Goal: Communication & Community: Answer question/provide support

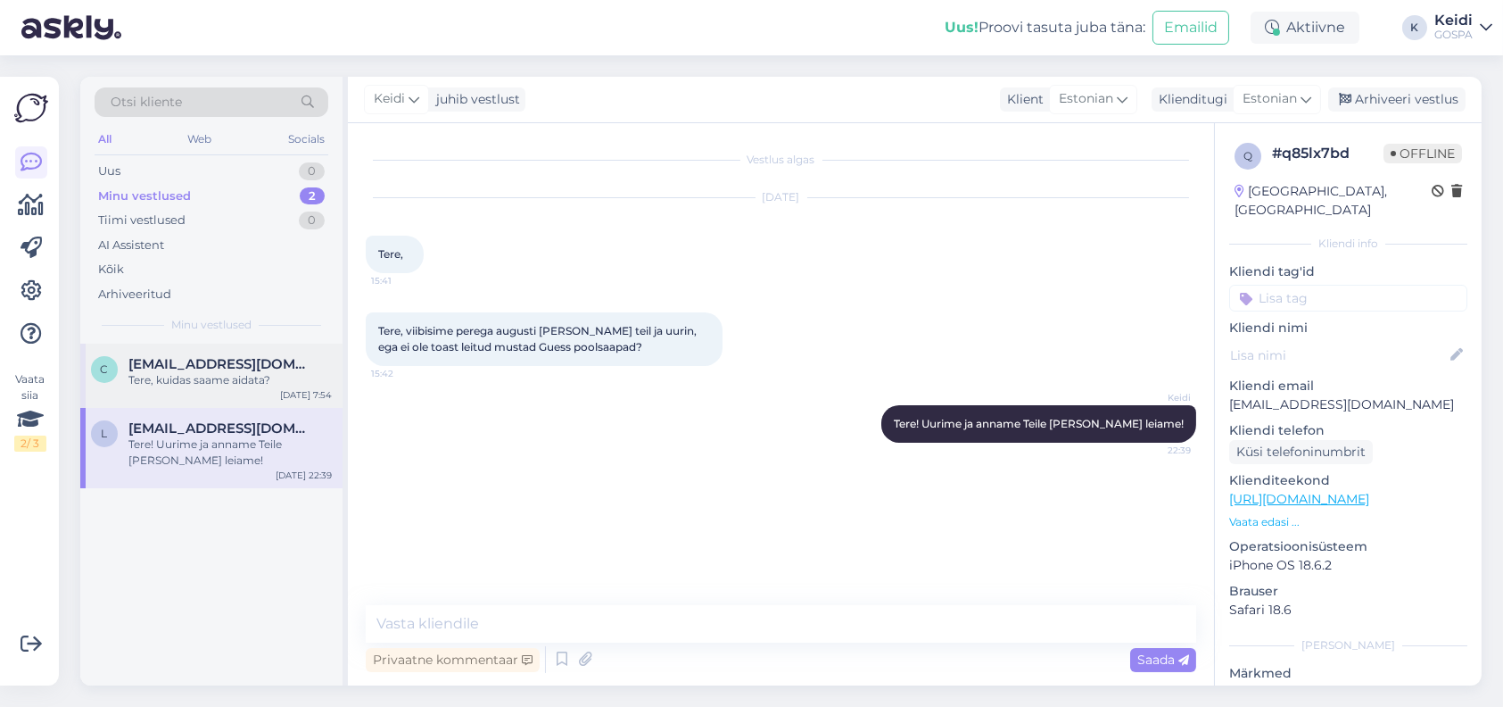
click at [233, 402] on div "c [EMAIL_ADDRESS][DOMAIN_NAME] Tere, kuidas saame aidata? [DATE] 7:54" at bounding box center [211, 376] width 262 height 64
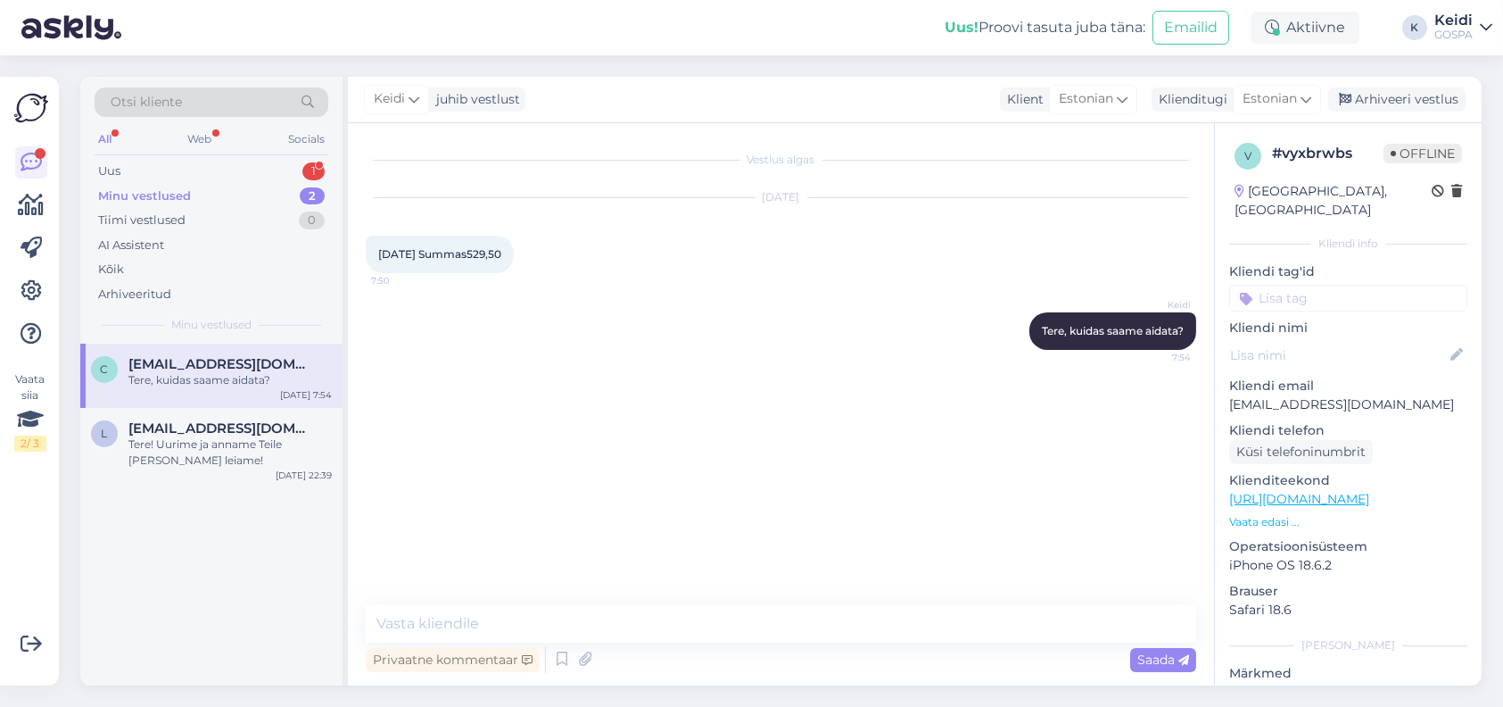
click at [183, 372] on div "Tere, kuidas saame aidata?" at bounding box center [229, 380] width 203 height 16
click at [195, 465] on div "Tere! Uurime ja anname Teile [PERSON_NAME] leiame!" at bounding box center [229, 452] width 203 height 32
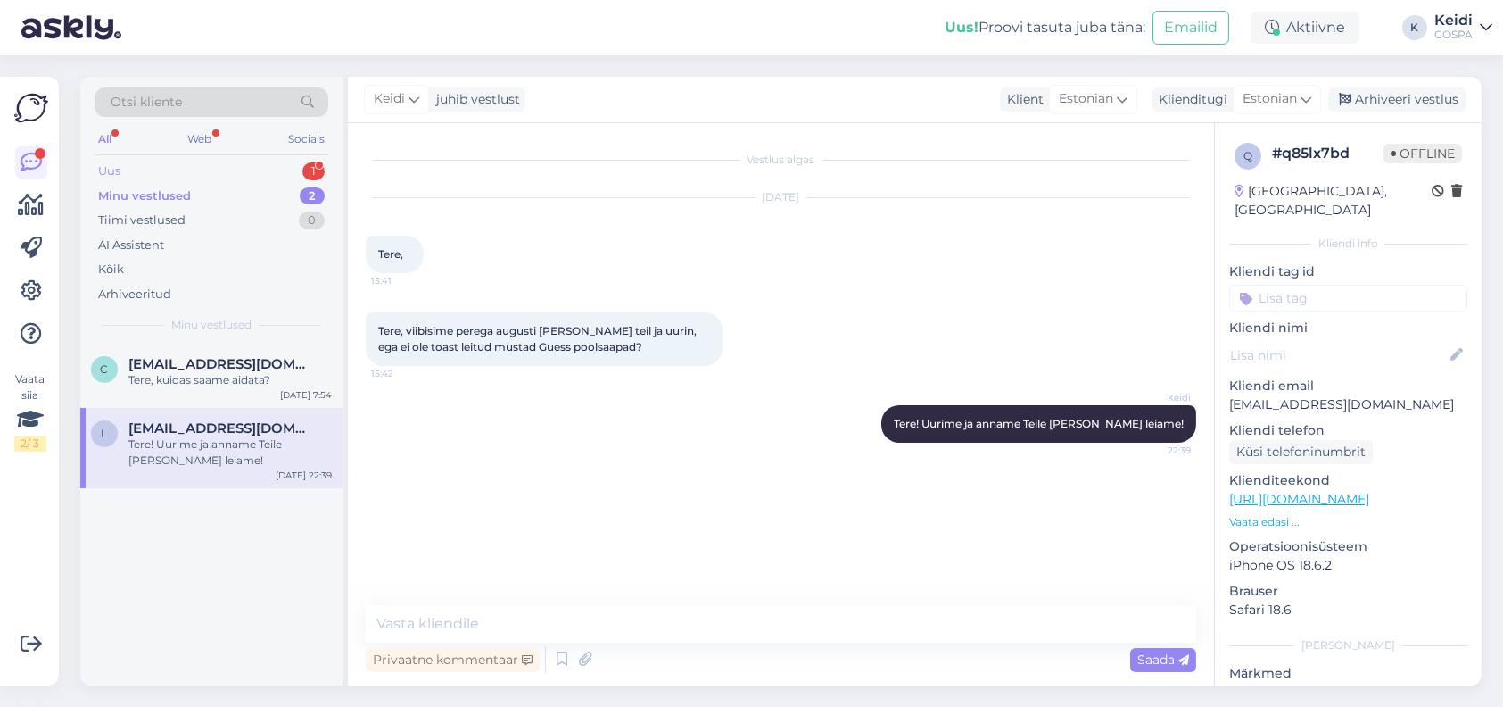
click at [228, 164] on div "Uus 1" at bounding box center [212, 171] width 234 height 25
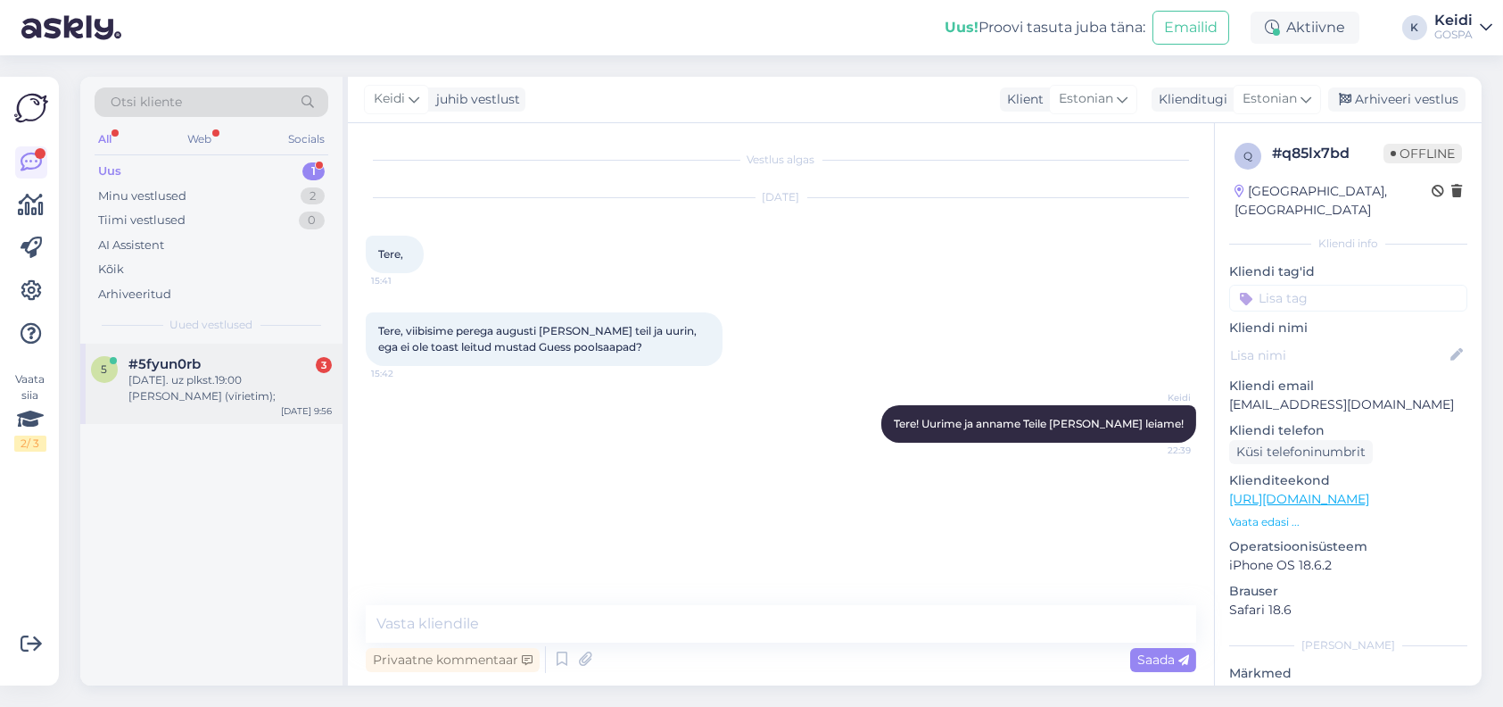
click at [162, 365] on span "#5fyun0rb" at bounding box center [164, 364] width 72 height 16
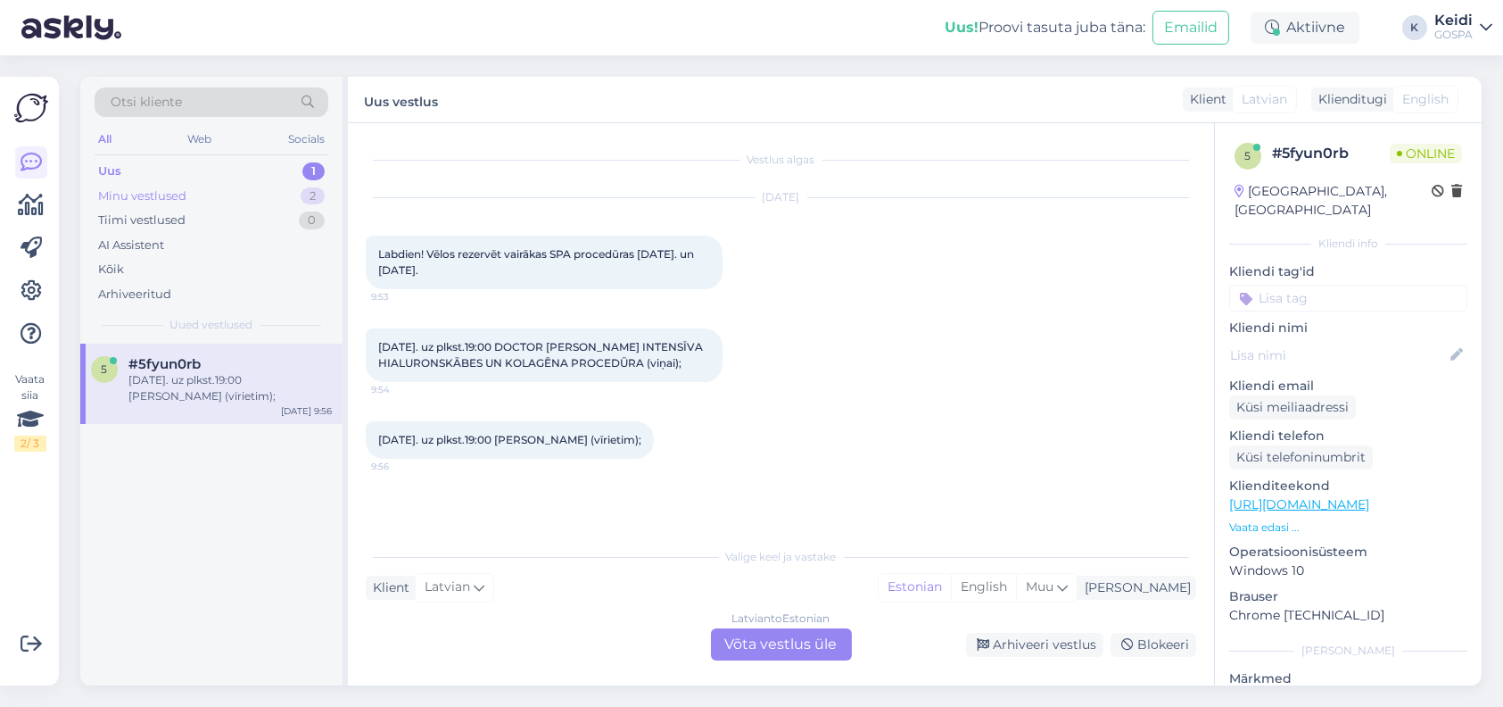
click at [197, 192] on div "Minu vestlused 2" at bounding box center [212, 196] width 234 height 25
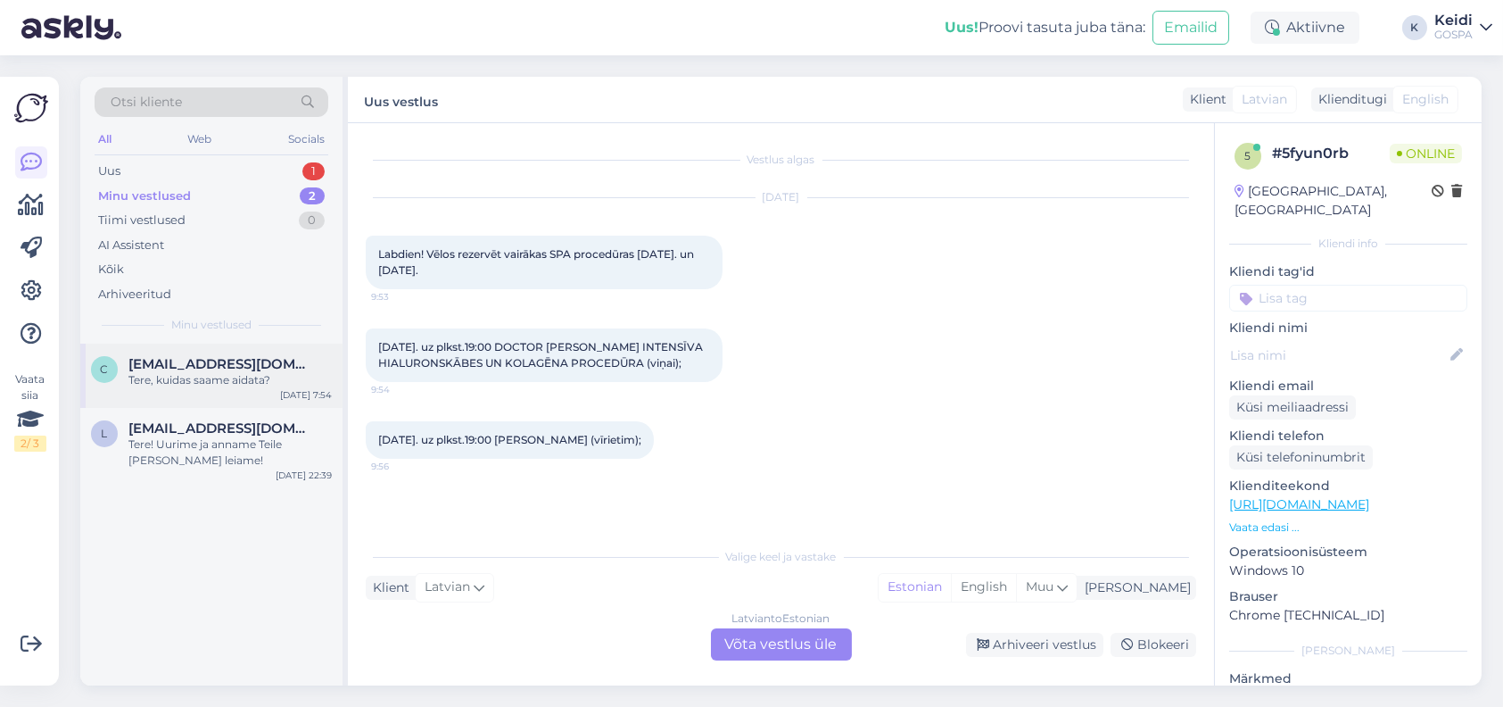
click at [217, 367] on span "[EMAIL_ADDRESS][DOMAIN_NAME]" at bounding box center [221, 364] width 186 height 16
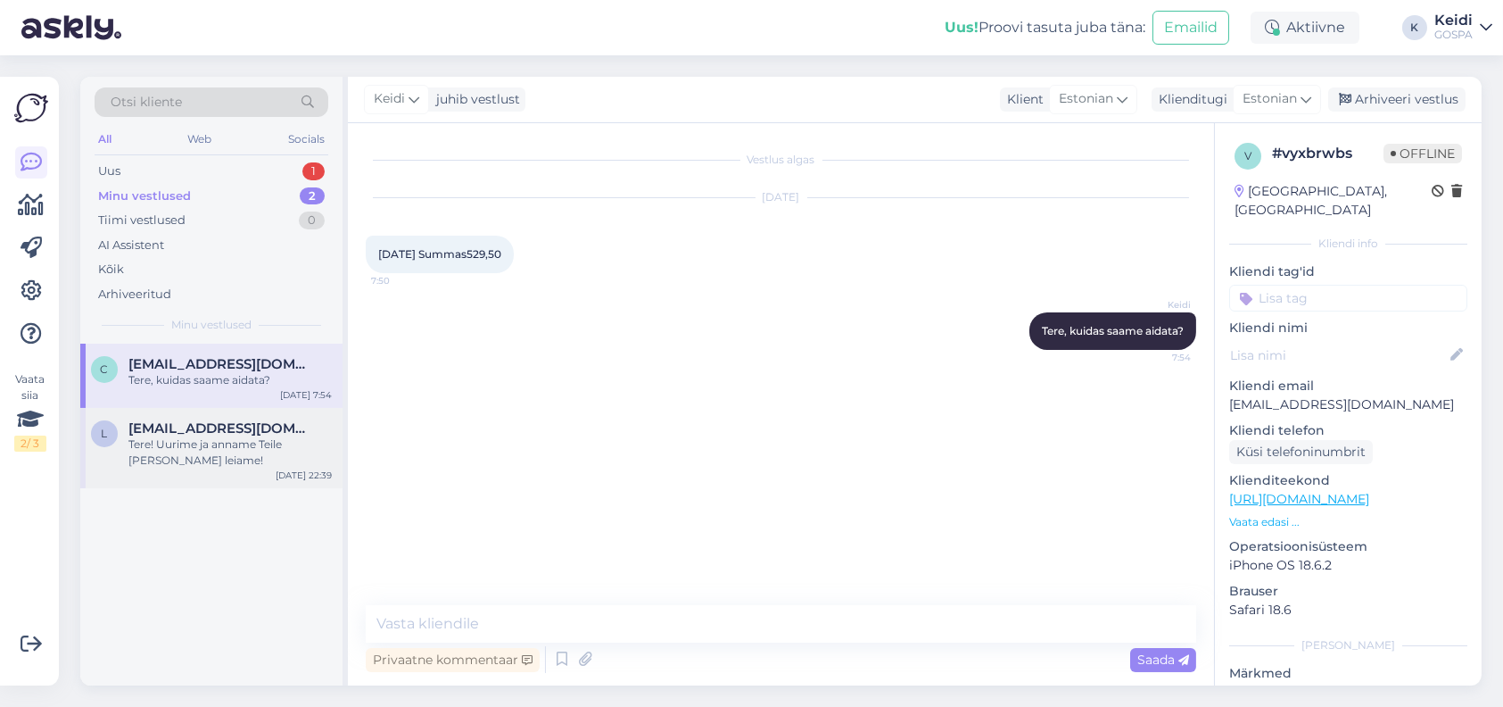
click at [163, 463] on div "Tere! Uurime ja anname Teile [PERSON_NAME] leiame!" at bounding box center [229, 452] width 203 height 32
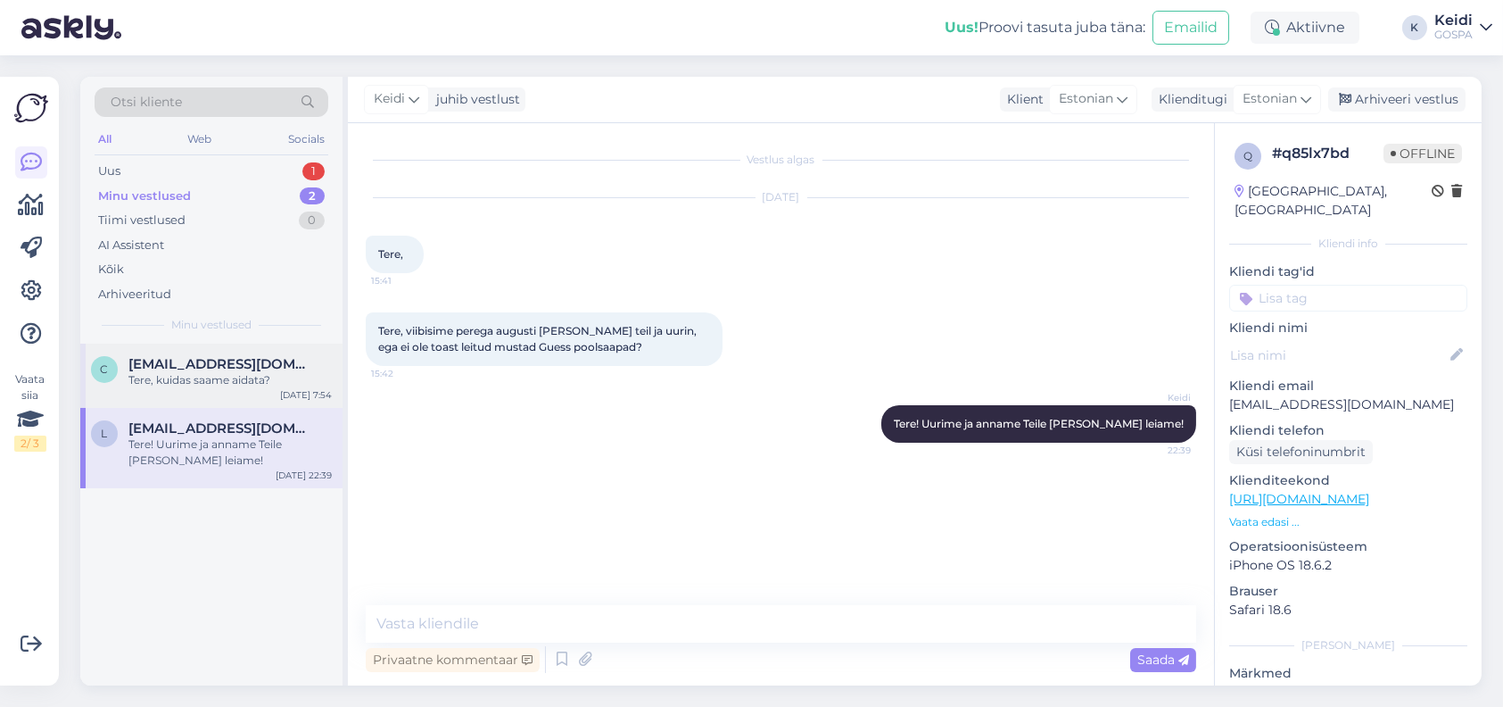
click at [181, 368] on span "[EMAIL_ADDRESS][DOMAIN_NAME]" at bounding box center [221, 364] width 186 height 16
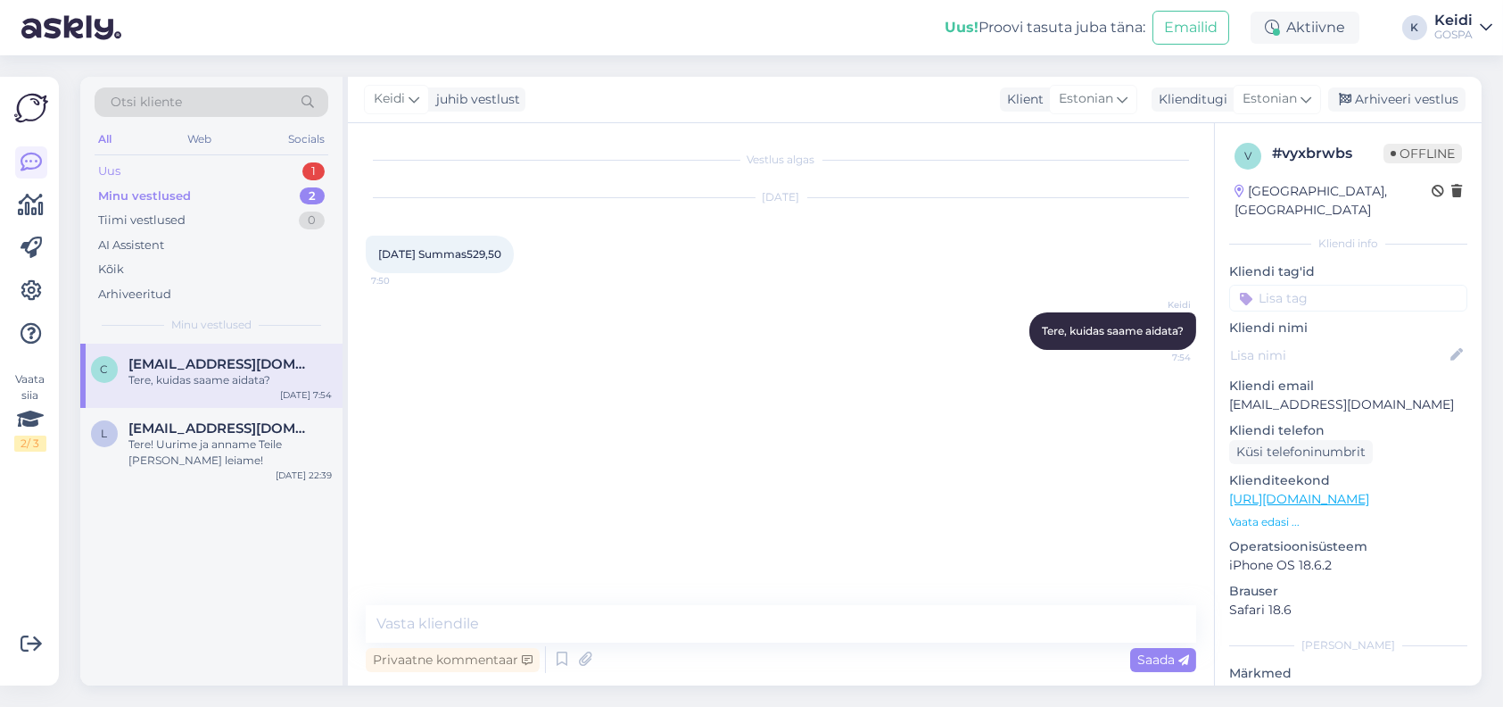
click at [120, 172] on div "Uus" at bounding box center [109, 171] width 22 height 18
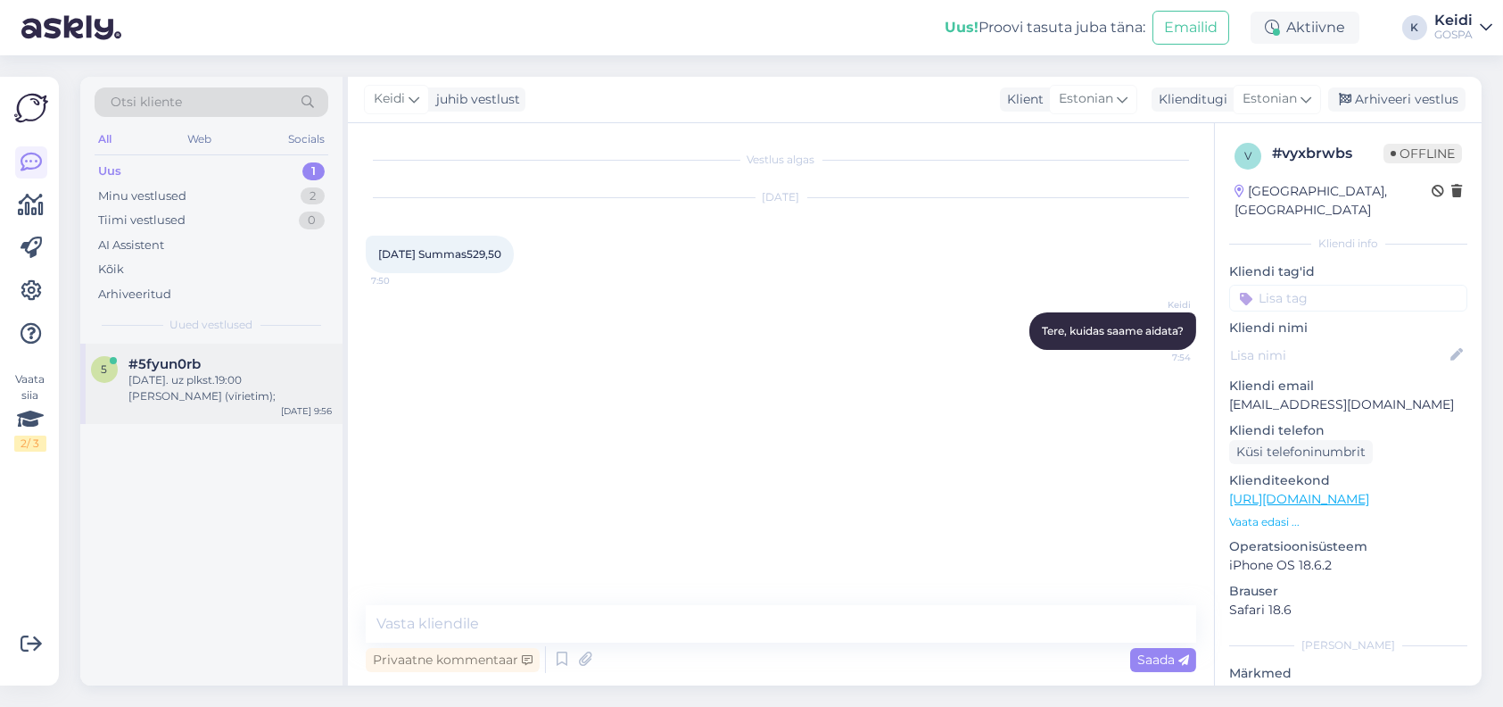
click at [140, 393] on div "[DATE]. uz plkst.19:00 [PERSON_NAME] (vīrietim);" at bounding box center [229, 388] width 203 height 32
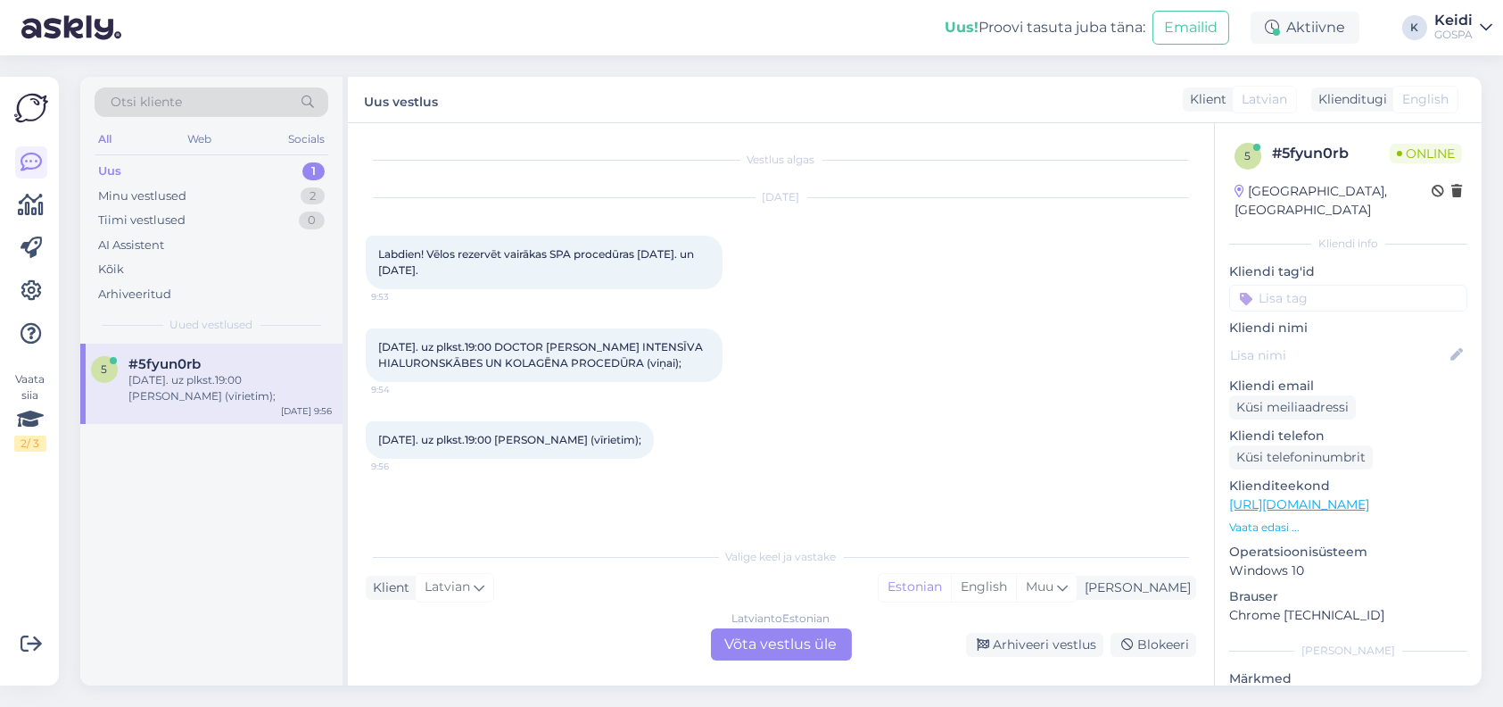
click at [748, 654] on div "Latvian to Estonian Võta vestlus üle" at bounding box center [781, 644] width 141 height 32
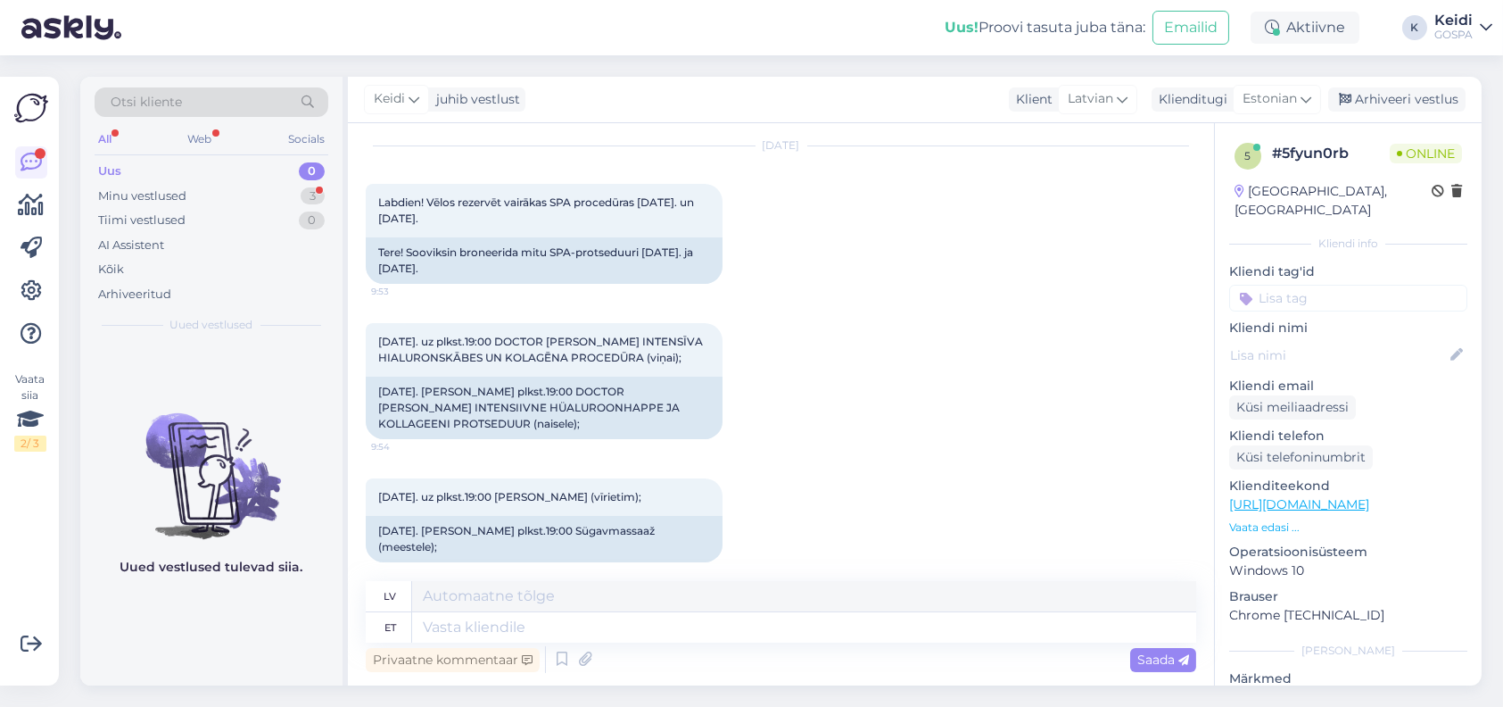
scroll to position [191, 0]
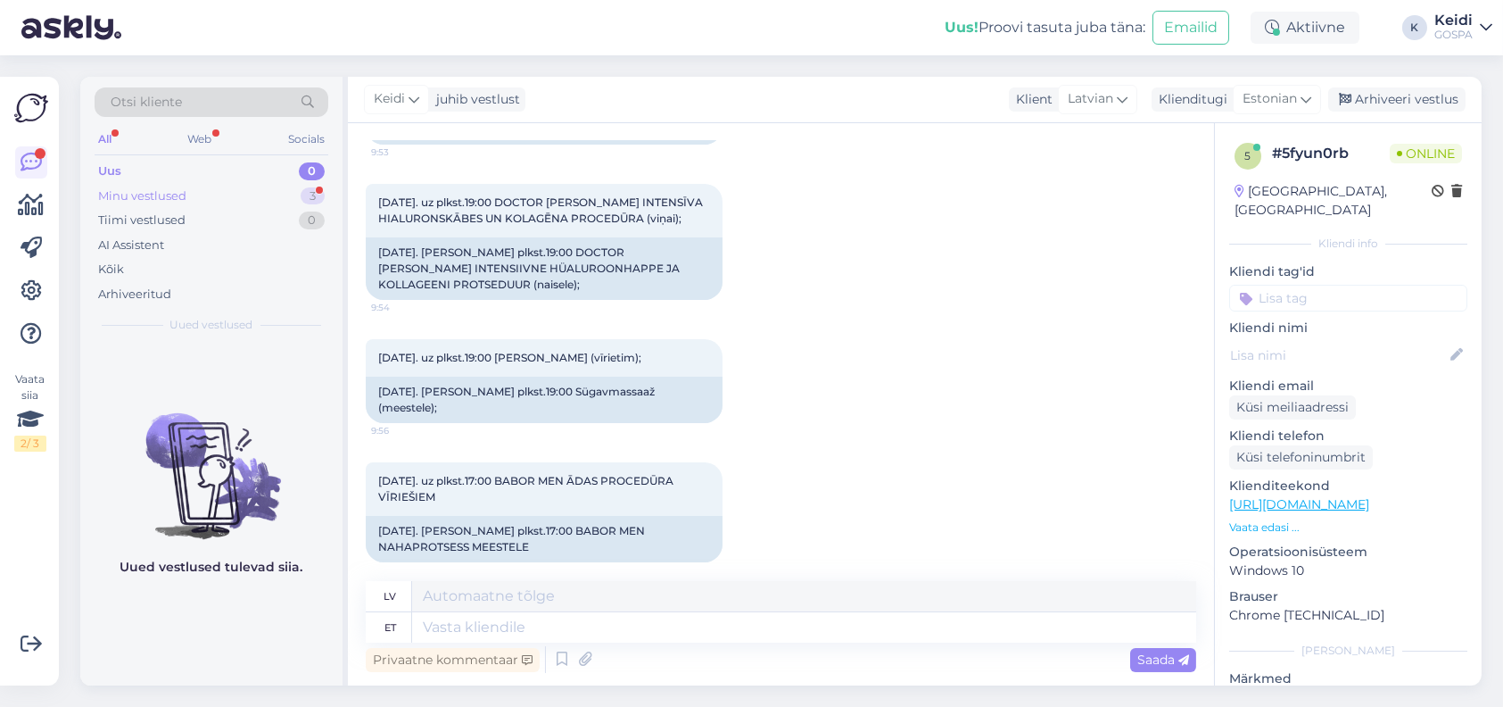
click at [144, 193] on div "Minu vestlused" at bounding box center [142, 196] width 88 height 18
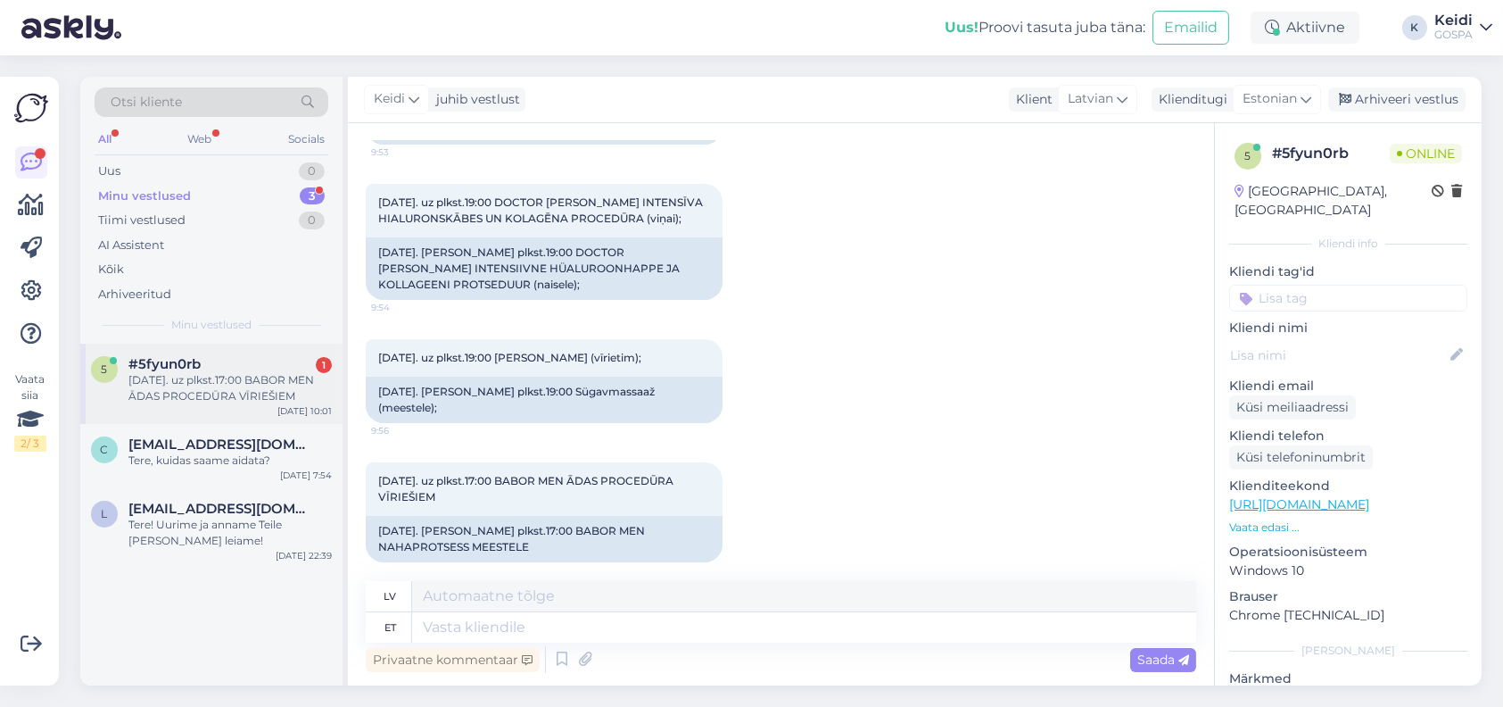
click at [162, 369] on span "#5fyun0rb" at bounding box center [164, 364] width 72 height 16
click at [236, 463] on div "Tere, kuidas saame aidata?" at bounding box center [229, 460] width 203 height 16
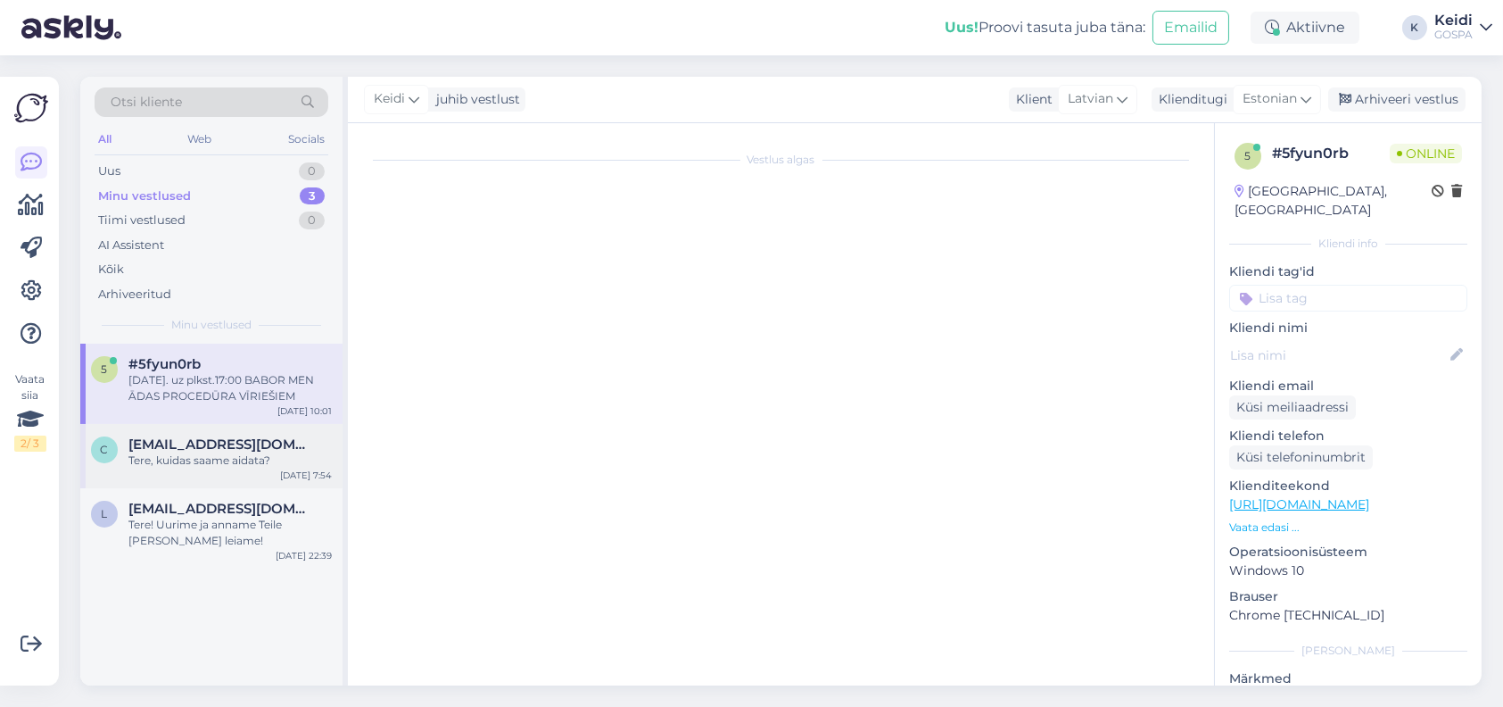
scroll to position [0, 0]
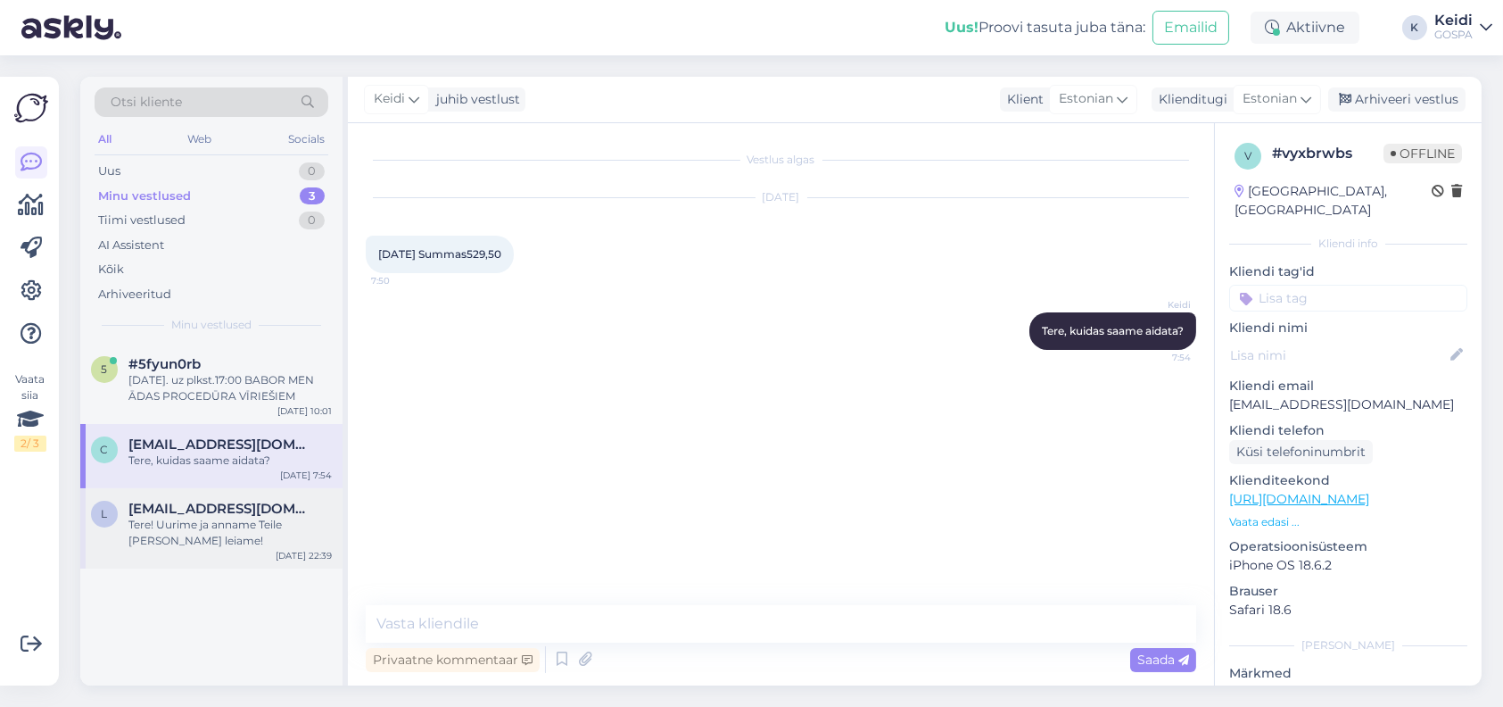
click at [210, 504] on span "[EMAIL_ADDRESS][DOMAIN_NAME]" at bounding box center [221, 509] width 186 height 16
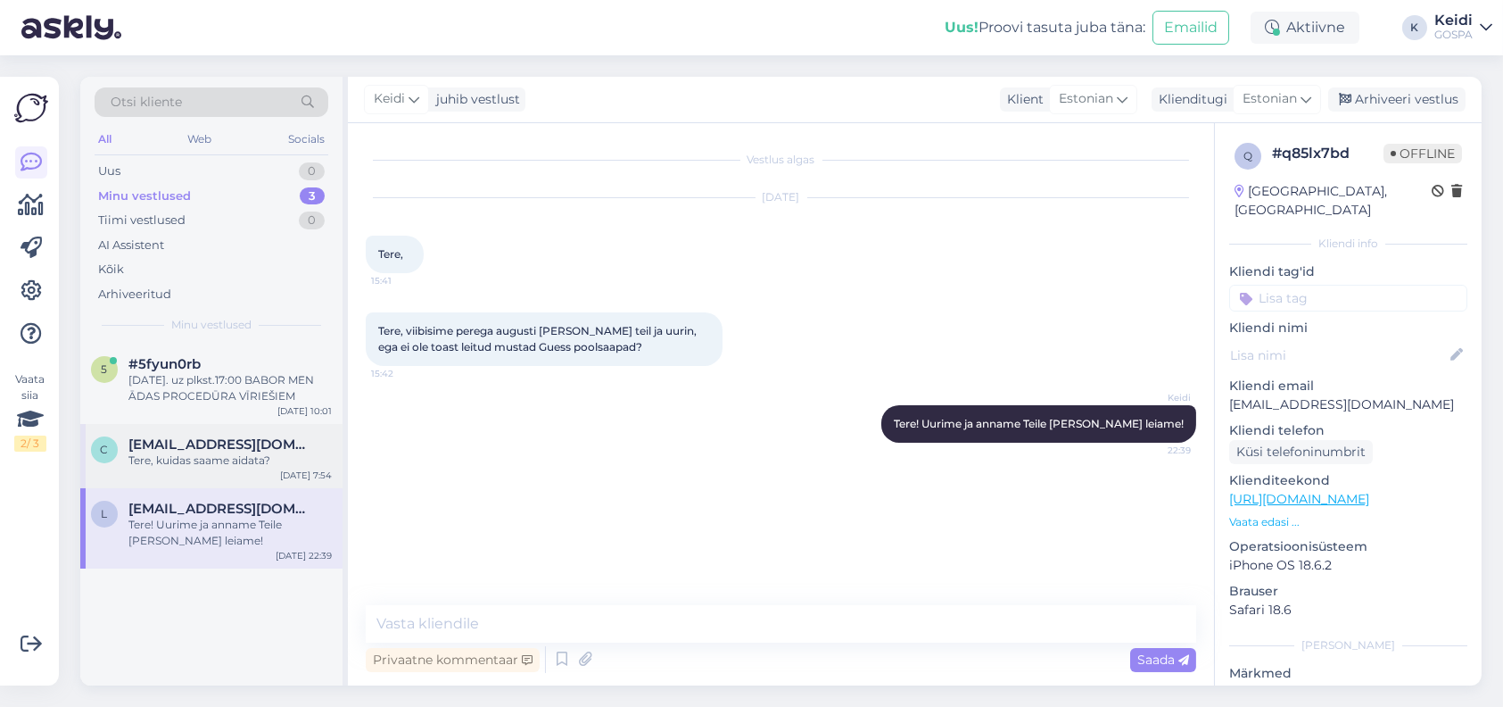
click at [164, 426] on div "c [EMAIL_ADDRESS][DOMAIN_NAME] Tere, kuidas saame aidata? [DATE] 7:54" at bounding box center [211, 456] width 262 height 64
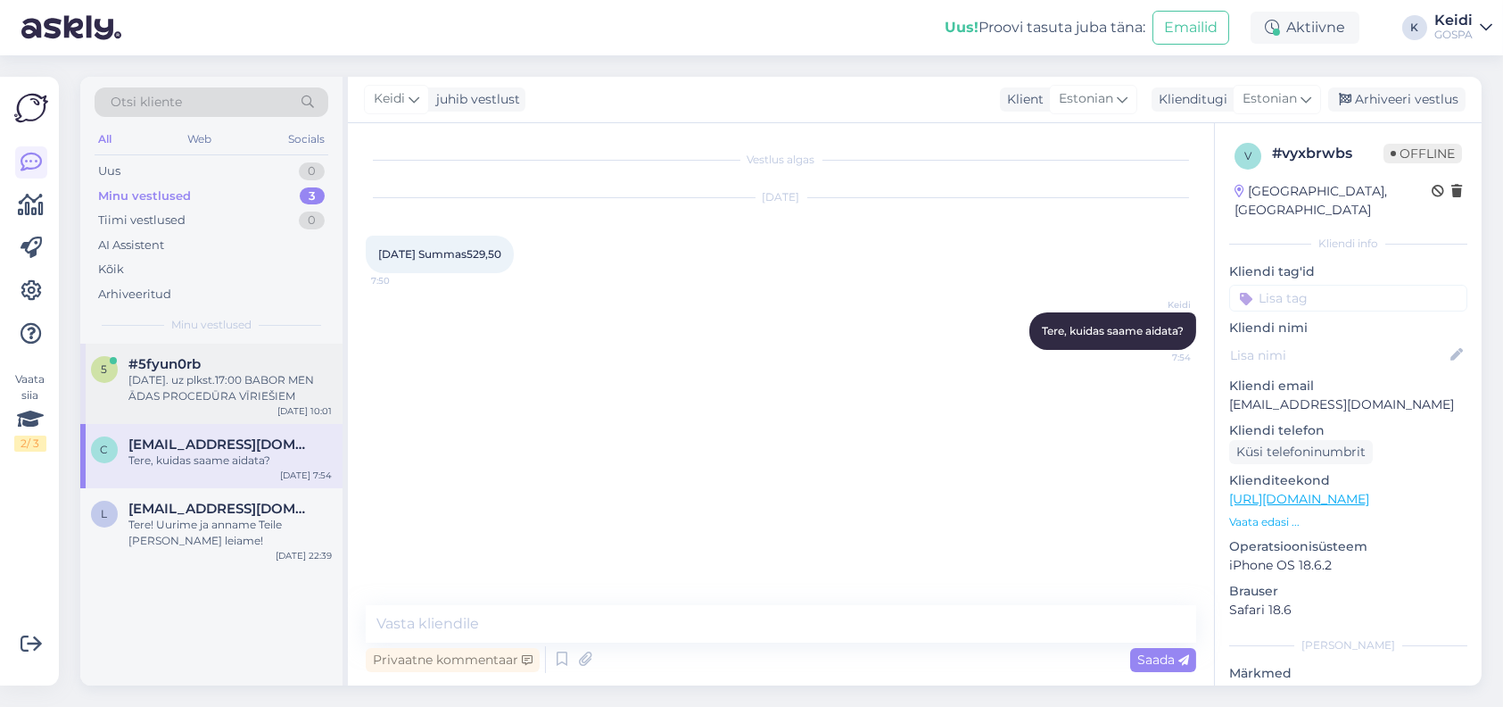
click at [164, 377] on div "[DATE]. uz plkst.17:00 BABOR MEN ĀDAS PROCEDŪRA VĪRIEŠIEM" at bounding box center [229, 388] width 203 height 32
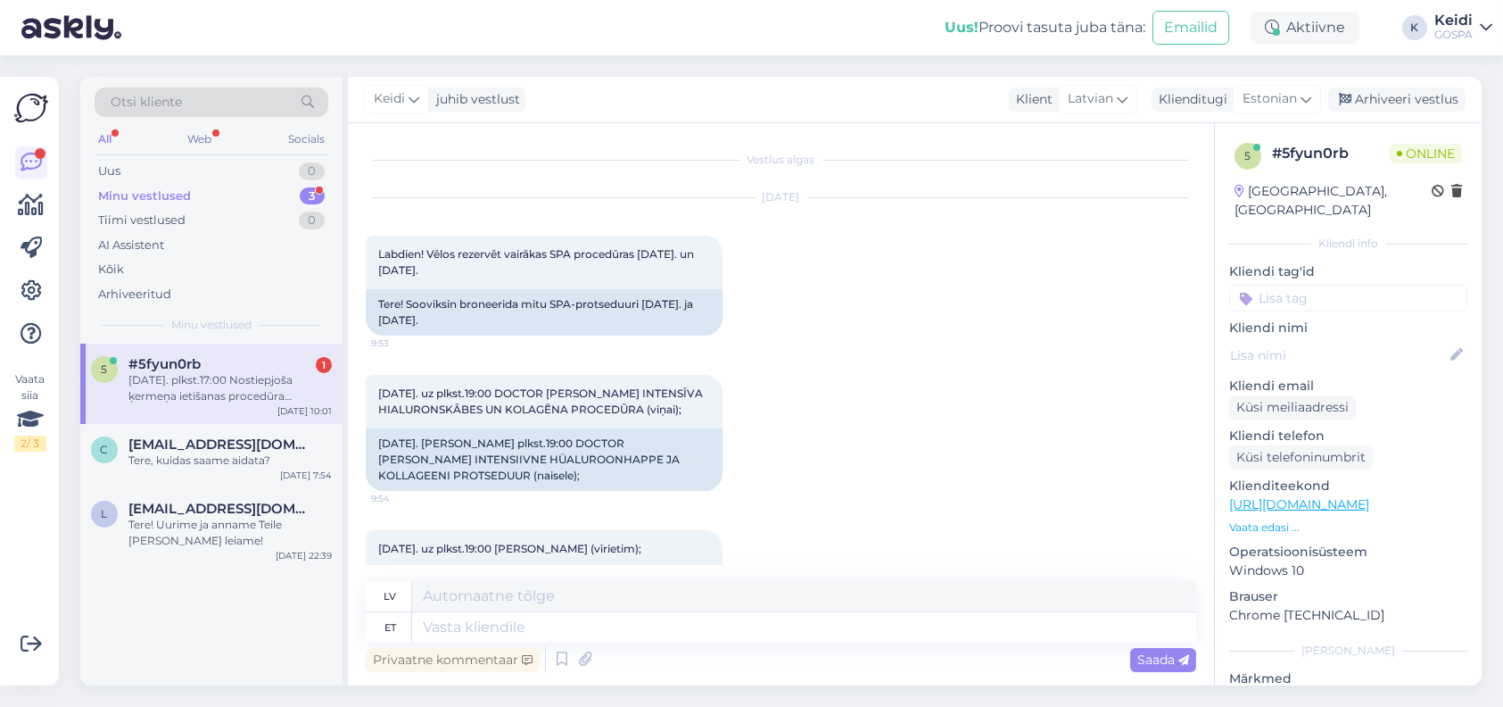
scroll to position [314, 0]
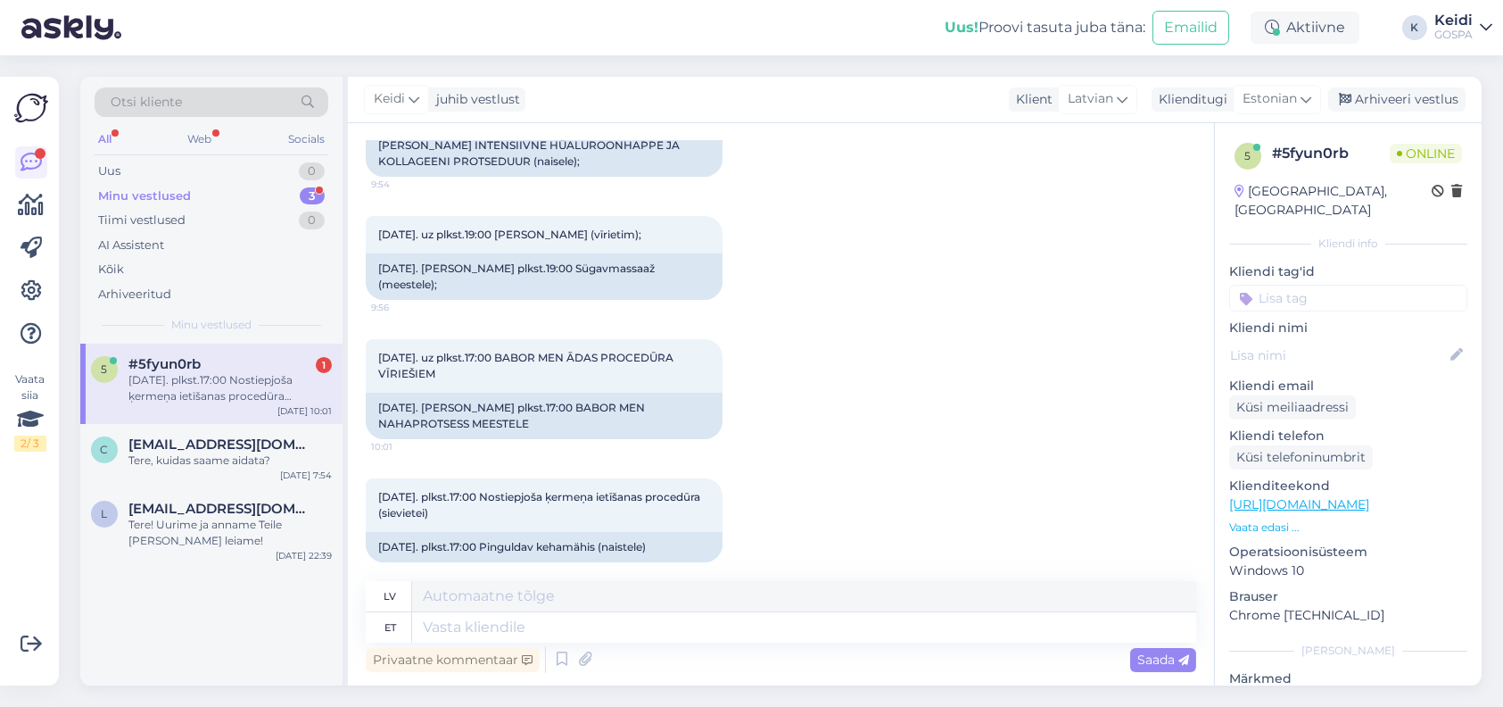
click at [183, 389] on div "[DATE]. plkst.17:00 Nostiepjoša ķermeņa ietīšanas procedūra (sievietei)" at bounding box center [229, 388] width 203 height 32
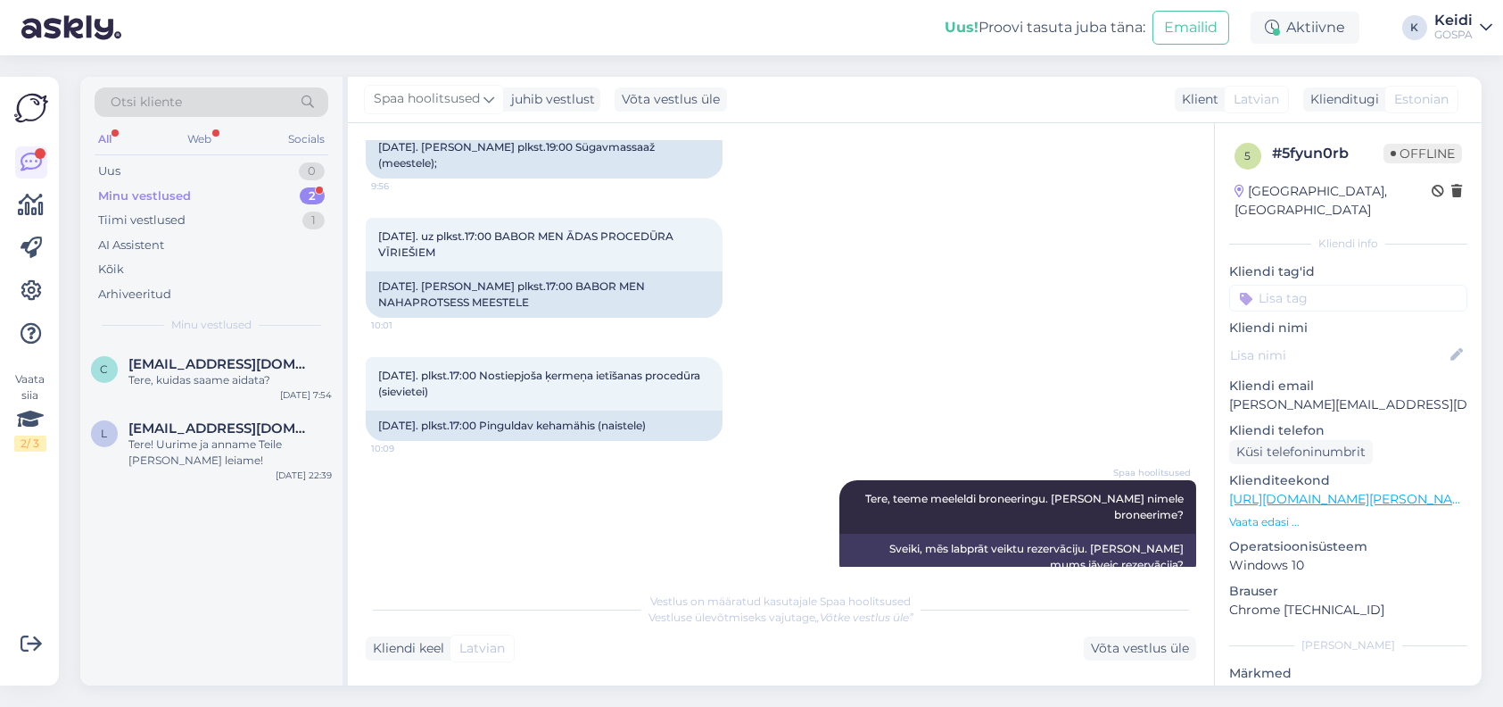
scroll to position [650, 0]
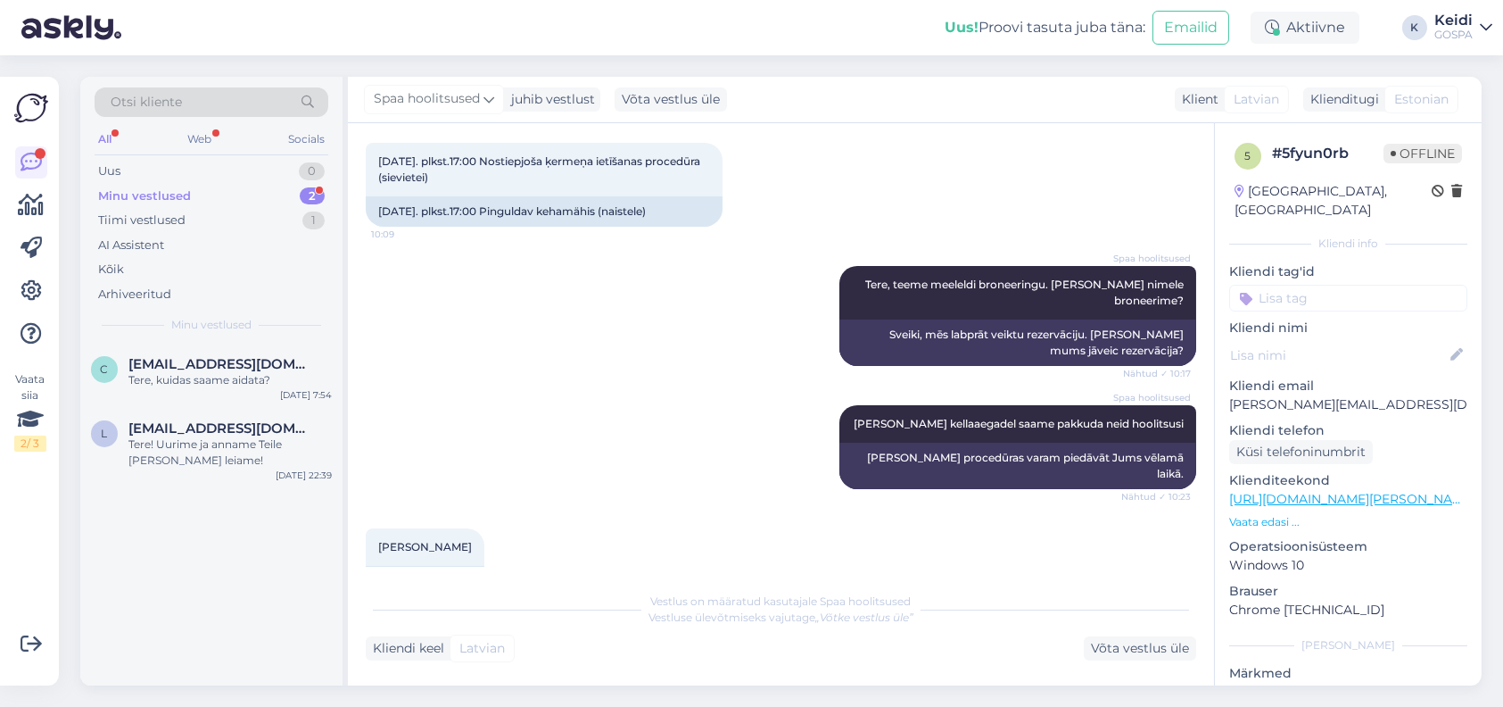
click at [147, 191] on div "Minu vestlused" at bounding box center [144, 196] width 93 height 18
click at [147, 363] on span "[EMAIL_ADDRESS][DOMAIN_NAME]" at bounding box center [221, 364] width 186 height 16
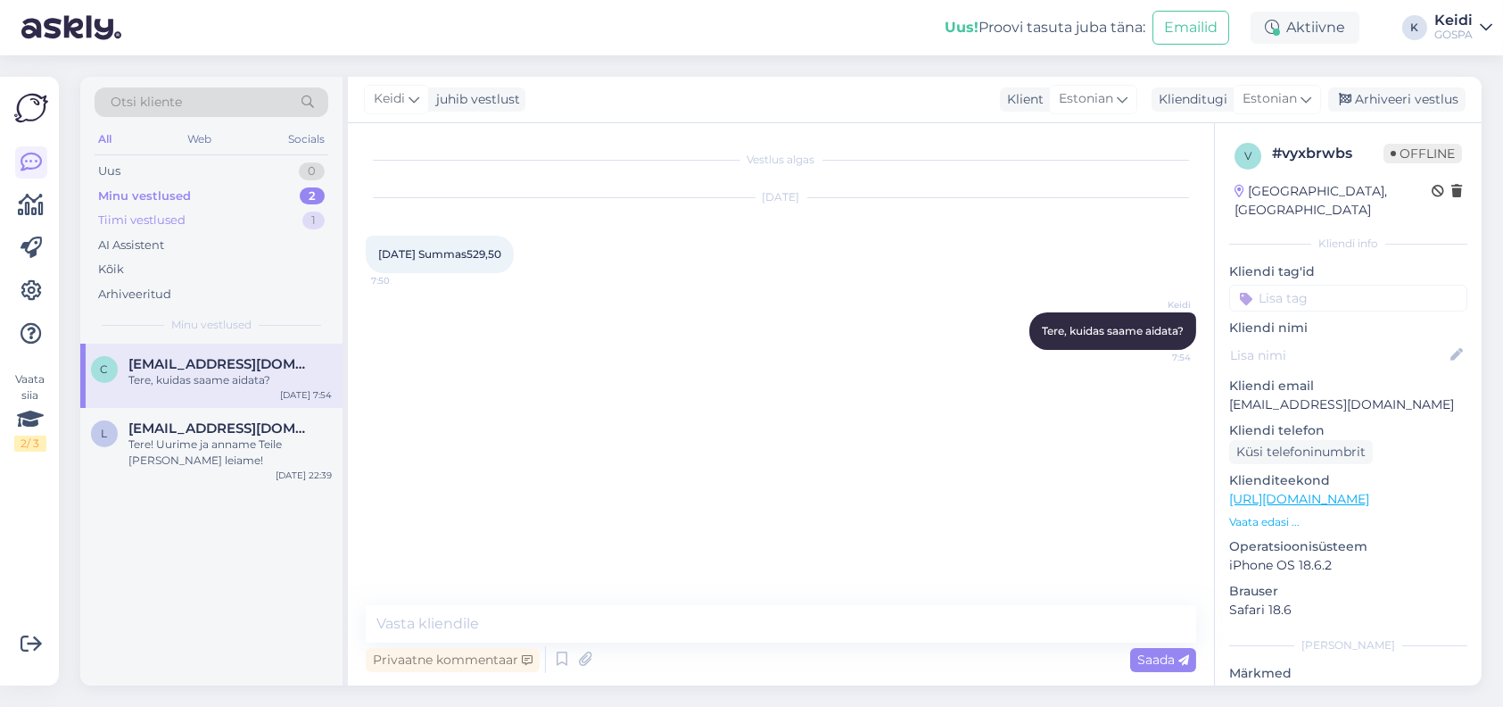
click at [219, 210] on div "Tiimi vestlused 1" at bounding box center [212, 220] width 234 height 25
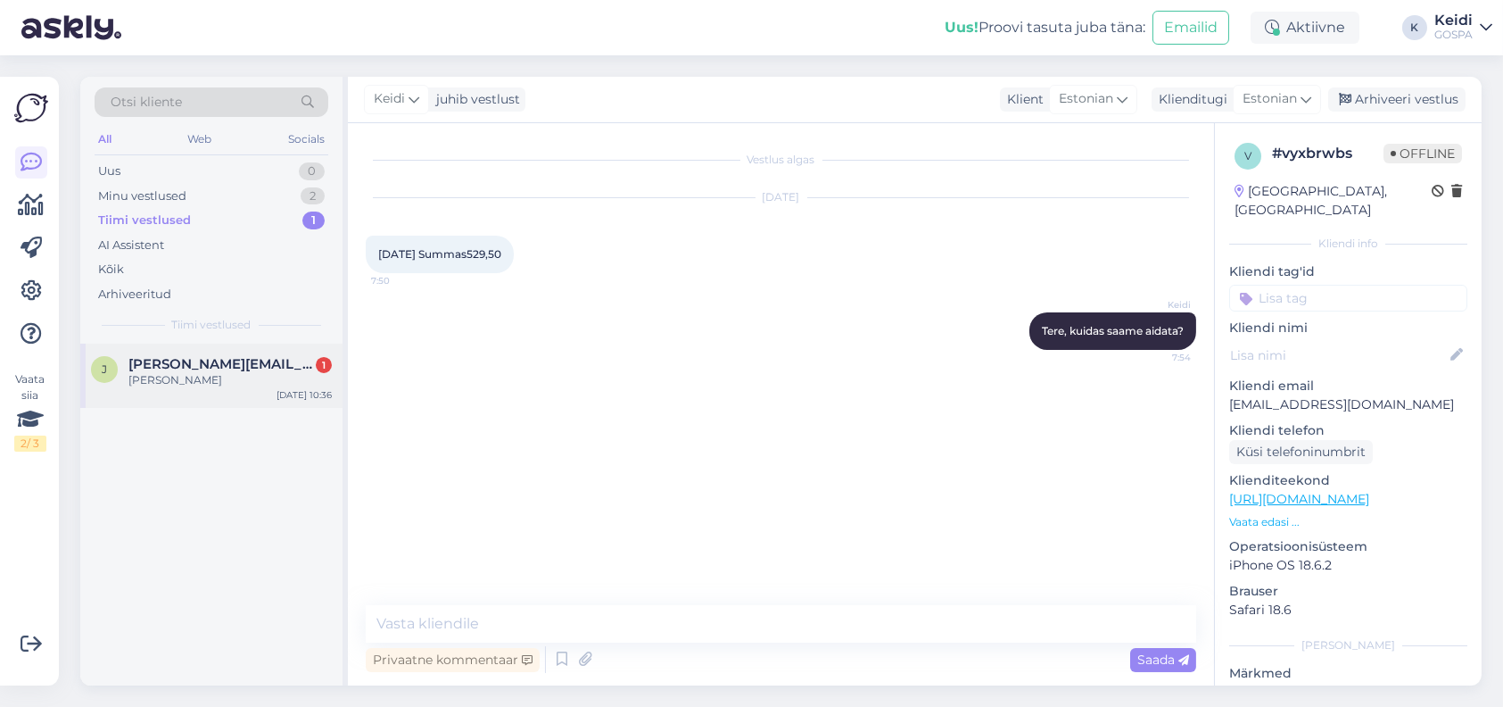
click at [191, 363] on span "[PERSON_NAME][EMAIL_ADDRESS][DOMAIN_NAME]" at bounding box center [221, 364] width 186 height 16
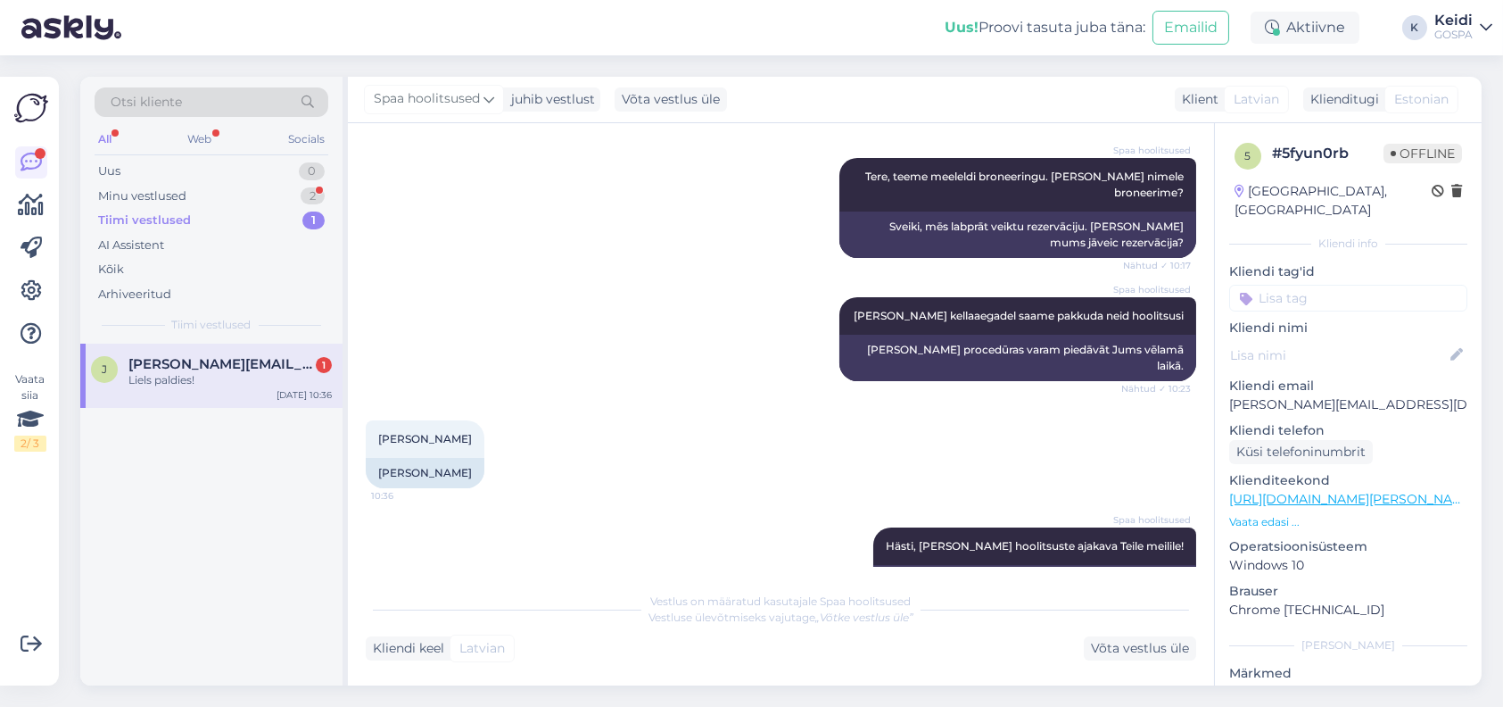
scroll to position [864, 0]
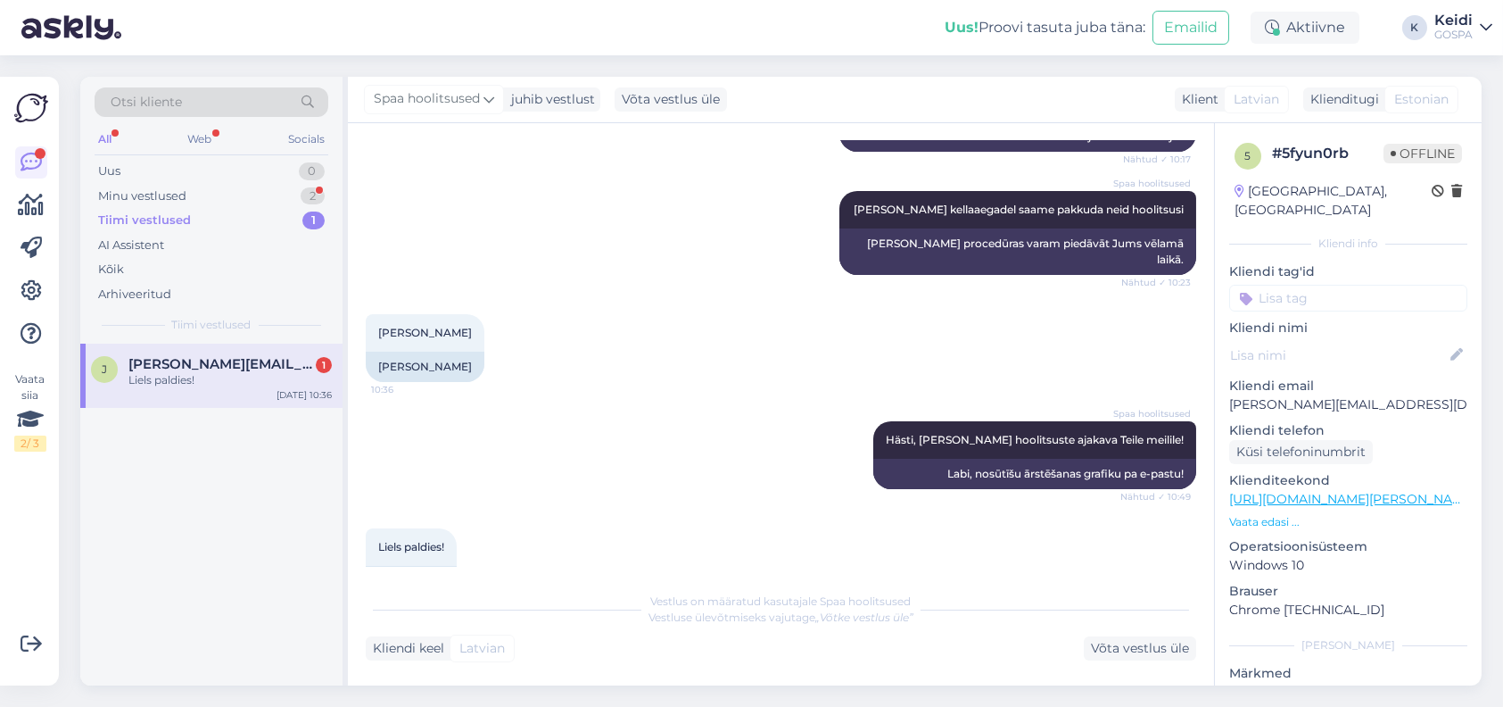
click at [166, 402] on div "[PERSON_NAME] [PERSON_NAME][EMAIL_ADDRESS][DOMAIN_NAME] 1 Liels paldies! [DATE]…" at bounding box center [211, 376] width 262 height 64
